Goal: Complete application form: Complete application form

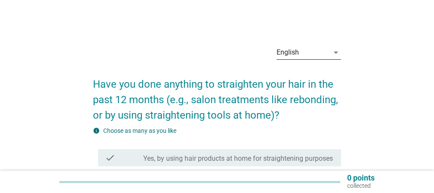
click at [337, 52] on icon "arrow_drop_down" at bounding box center [336, 52] width 10 height 10
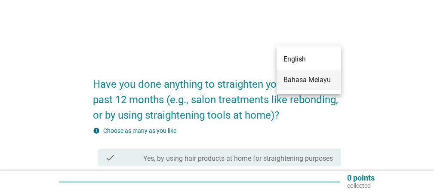
click at [312, 83] on div "Bahasa Melayu" at bounding box center [308, 80] width 51 height 10
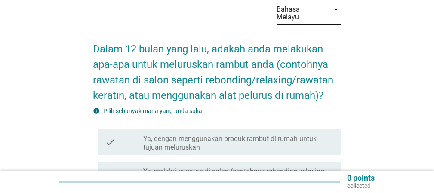
scroll to position [172, 0]
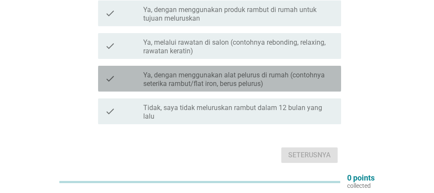
click at [239, 80] on label "Ya, dengan menggunakan alat pelurus di rumah (contohnya seterika rambut/flat ir…" at bounding box center [238, 79] width 191 height 17
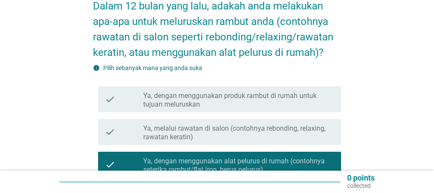
scroll to position [189, 0]
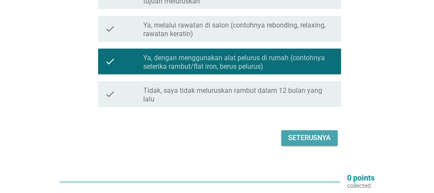
click at [316, 133] on div "Seterusnya" at bounding box center [309, 138] width 43 height 10
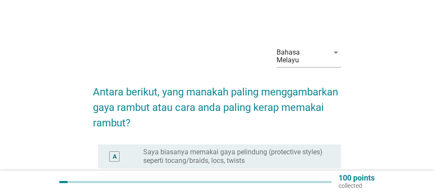
scroll to position [129, 0]
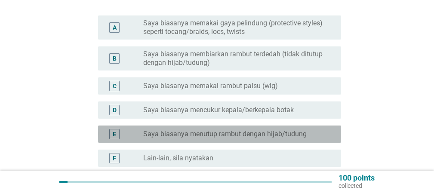
click at [116, 129] on div "E" at bounding box center [114, 134] width 10 height 10
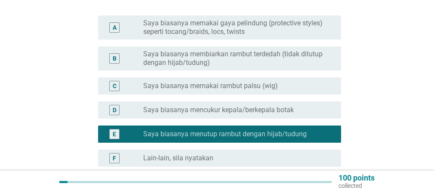
scroll to position [208, 0]
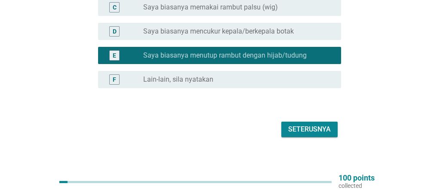
click at [312, 124] on div "Seterusnya" at bounding box center [309, 129] width 43 height 10
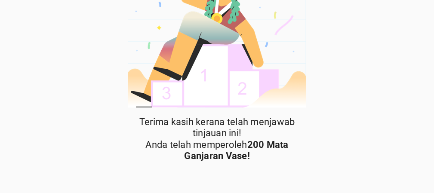
scroll to position [67, 0]
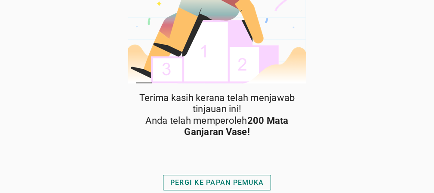
click at [224, 180] on div "PERGI KE PAPAN PEMUKA" at bounding box center [216, 183] width 93 height 10
